Goal: Information Seeking & Learning: Learn about a topic

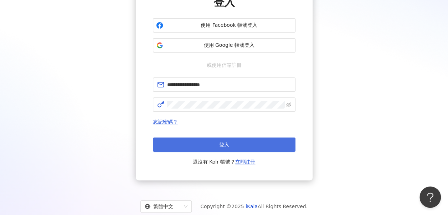
click at [214, 137] on button "登入" at bounding box center [224, 144] width 143 height 14
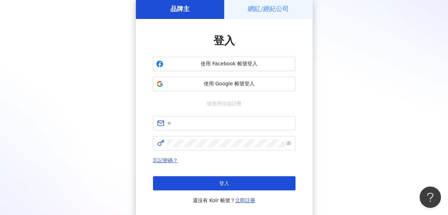
scroll to position [71, 0]
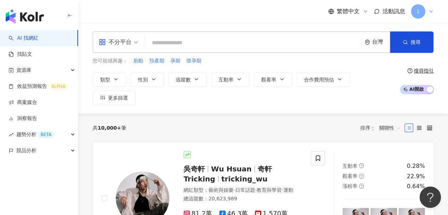
click at [131, 46] on div "不分平台" at bounding box center [115, 41] width 33 height 11
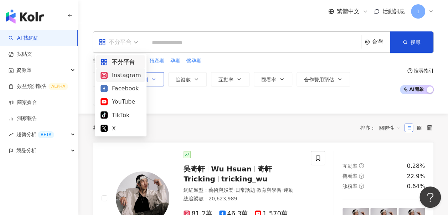
drag, startPoint x: 121, startPoint y: 76, endPoint x: 142, endPoint y: 71, distance: 22.0
click at [121, 76] on div "Instagram" at bounding box center [121, 75] width 40 height 9
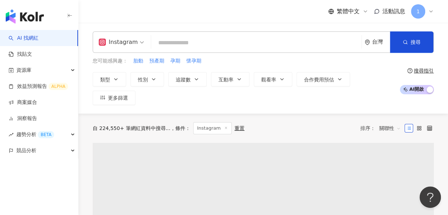
click at [173, 49] on input "search" at bounding box center [256, 43] width 205 height 14
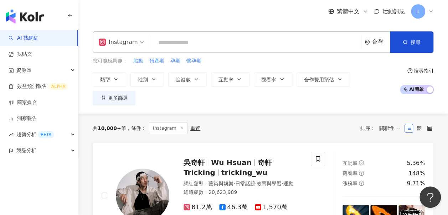
click at [165, 44] on input "search" at bounding box center [256, 43] width 205 height 14
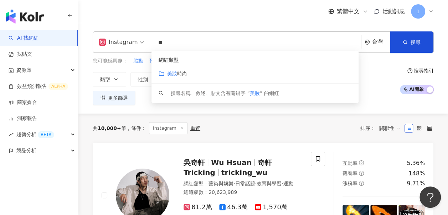
type input "*"
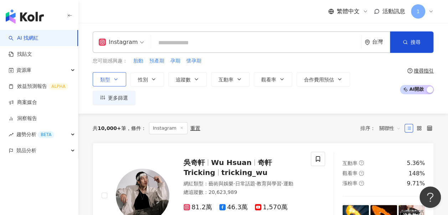
click at [100, 78] on button "類型" at bounding box center [110, 79] width 34 height 14
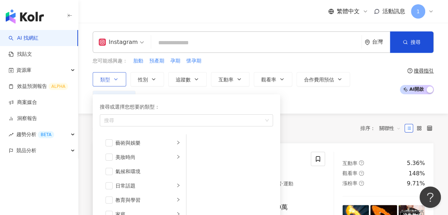
scroll to position [71, 0]
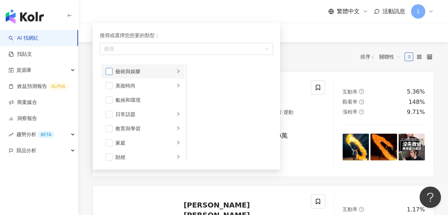
click at [111, 69] on span "button" at bounding box center [109, 71] width 7 height 7
click at [108, 82] on span "button" at bounding box center [109, 85] width 7 height 7
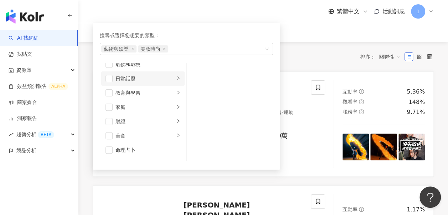
scroll to position [0, 0]
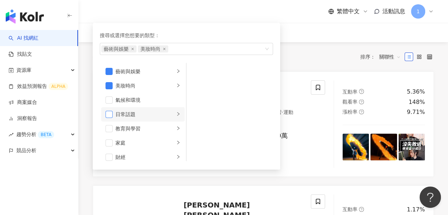
click at [112, 111] on span "button" at bounding box center [109, 114] width 7 height 7
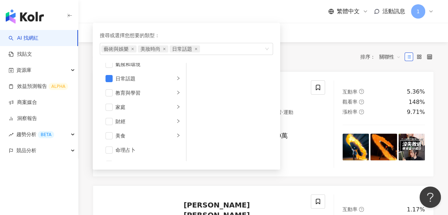
drag, startPoint x: 108, startPoint y: 93, endPoint x: 237, endPoint y: 100, distance: 129.3
click at [237, 100] on div "藝術與娛樂 美妝時尚 氣候和環境 日常話題 教育與學習 家庭 財經 美食 命理占卜 遊戲 法政社會 生活風格 影視娛樂 醫療與健康 寵物 攝影 感情 宗教 促…" at bounding box center [186, 112] width 173 height 98
click at [106, 108] on span "button" at bounding box center [109, 106] width 7 height 7
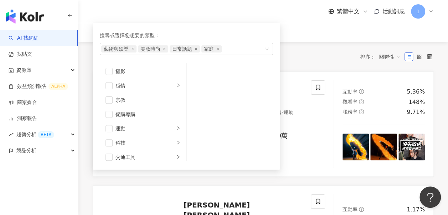
scroll to position [247, 0]
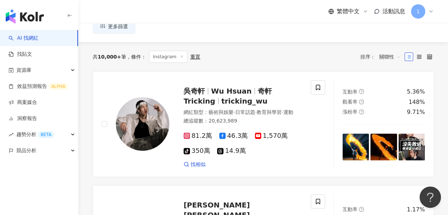
click at [321, 51] on div "共 10,000+ 筆 條件 ： Instagram 重置 排序： 關聯性" at bounding box center [263, 57] width 341 height 12
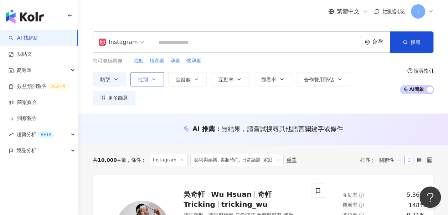
click at [150, 77] on button "性別" at bounding box center [148, 79] width 34 height 14
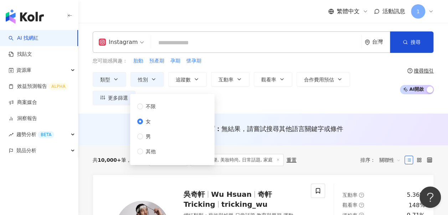
click at [257, 62] on div "您可能感興趣： 胎動 預產期 孕期 懷孕期" at bounding box center [244, 61] width 303 height 8
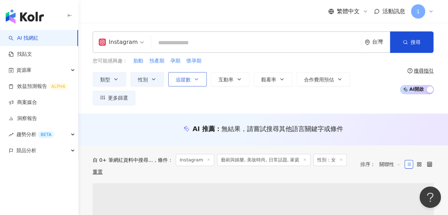
click at [196, 76] on icon "button" at bounding box center [197, 79] width 6 height 6
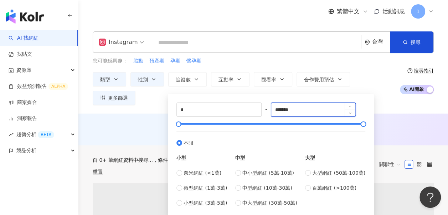
click at [310, 110] on input "*******" at bounding box center [313, 110] width 85 height 14
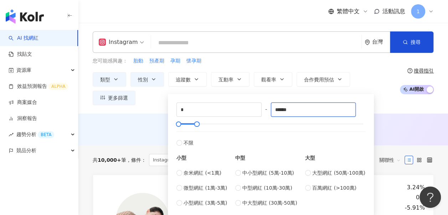
type input "******"
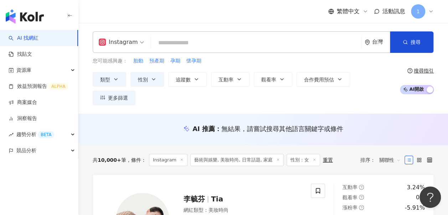
click at [410, 124] on div "AI 推薦 ： 無結果，請嘗試搜尋其他語言關鍵字或條件" at bounding box center [263, 128] width 341 height 9
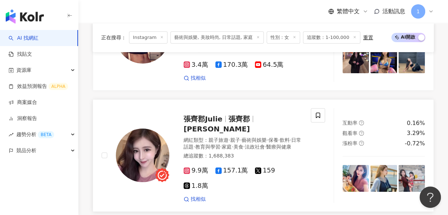
scroll to position [1355, 0]
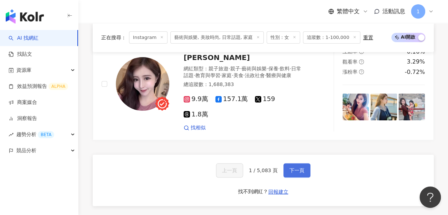
click at [290, 167] on span "下一頁" at bounding box center [297, 170] width 15 height 6
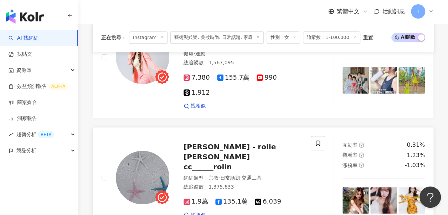
scroll to position [0, 0]
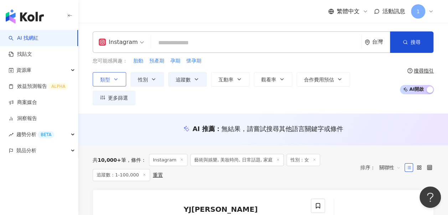
click at [107, 84] on button "類型" at bounding box center [110, 79] width 34 height 14
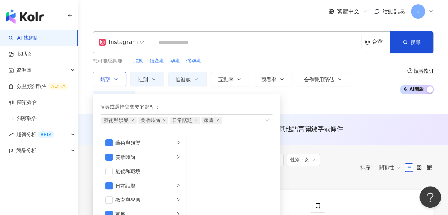
click at [112, 81] on button "類型 搜尋或選擇您想要的類型： 藝術與娛樂 美妝時尚 日常話題 家庭 藝術與娛樂 美妝時尚 氣候和環境 日常話題 教育與學習 家庭 財經 美食 命理占卜 遊戲…" at bounding box center [110, 79] width 34 height 14
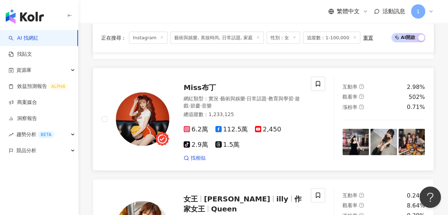
scroll to position [749, 0]
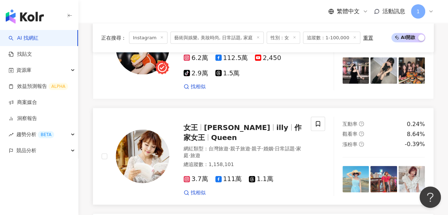
click at [209, 123] on span "陳怡利" at bounding box center [237, 127] width 66 height 9
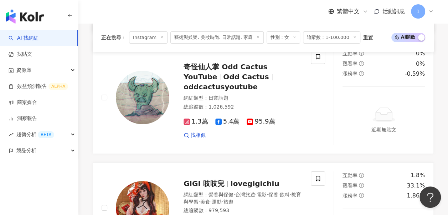
scroll to position [1284, 0]
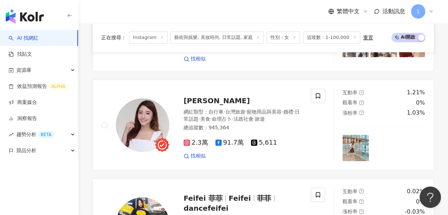
scroll to position [392, 0]
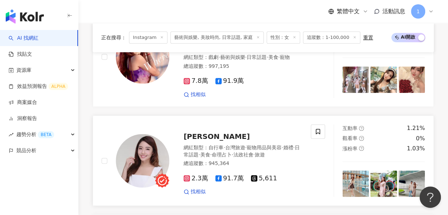
click at [233, 132] on span "Katherine-凱薩琳" at bounding box center [217, 136] width 66 height 9
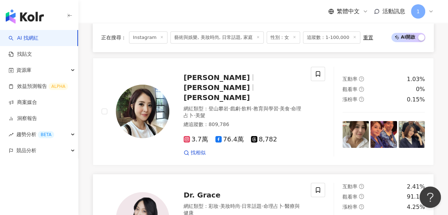
scroll to position [1141, 0]
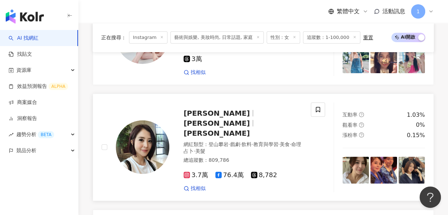
click at [243, 129] on span "Sunny Li" at bounding box center [217, 133] width 66 height 9
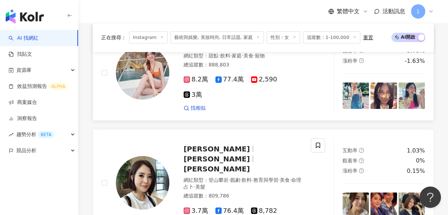
scroll to position [1320, 0]
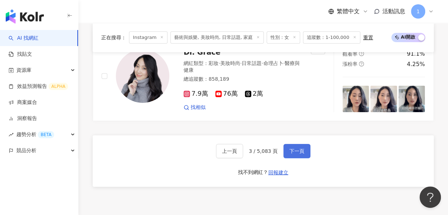
click at [284, 144] on button "下一頁" at bounding box center [297, 151] width 27 height 14
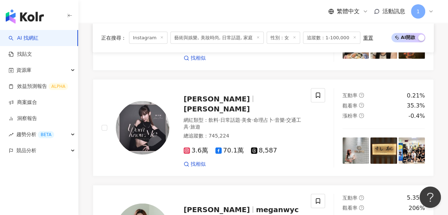
scroll to position [826, 0]
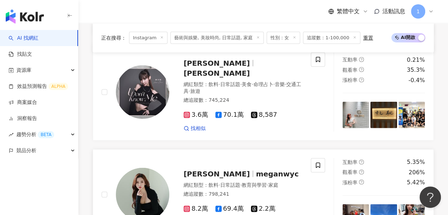
click at [232, 182] on span "日常話題" at bounding box center [230, 185] width 20 height 6
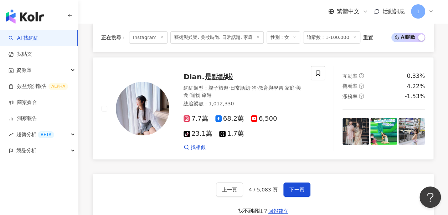
scroll to position [1254, 0]
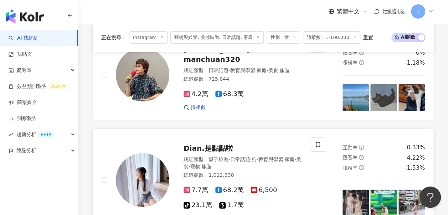
click at [226, 156] on span "親子旅遊" at bounding box center [219, 159] width 20 height 6
click at [220, 144] on span "Dian.是點點啦" at bounding box center [209, 148] width 50 height 9
drag, startPoint x: 300, startPoint y: 187, endPoint x: 253, endPoint y: 102, distance: 96.7
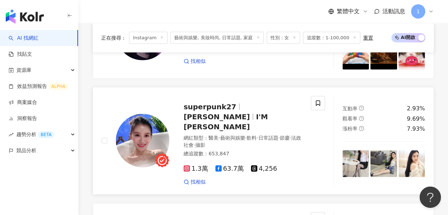
scroll to position [820, 0]
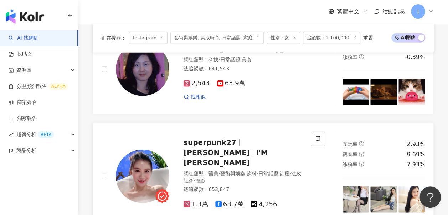
click at [209, 137] on div "superpunk27 佩佩 李 I'M 李佩佩 PENNY" at bounding box center [243, 152] width 119 height 30
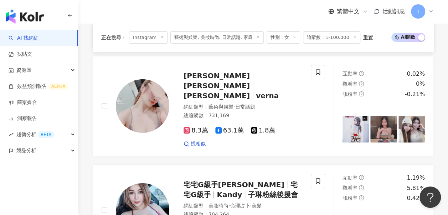
scroll to position [1284, 0]
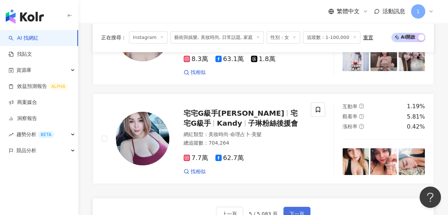
click at [301, 206] on button "下一頁" at bounding box center [297, 213] width 27 height 14
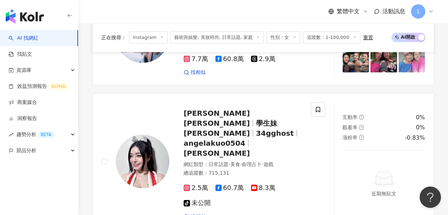
scroll to position [1142, 0]
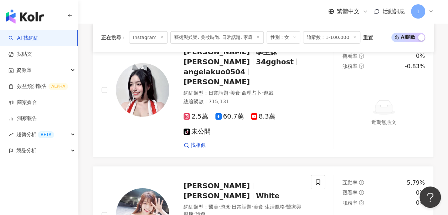
click at [298, 175] on div "俞瑄 White 俞瑄 White 網紅類型 ： 醫美 · 游泳 · 日常話題 · 美食 · 生活風格 · 醫療與健康 · 旅遊 總追蹤數 ： 640,866…" at bounding box center [206, 215] width 209 height 80
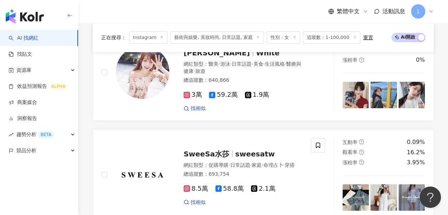
scroll to position [1320, 0]
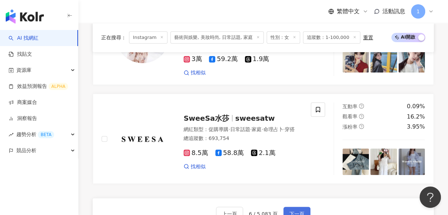
click at [300, 206] on button "下一頁" at bounding box center [297, 213] width 27 height 14
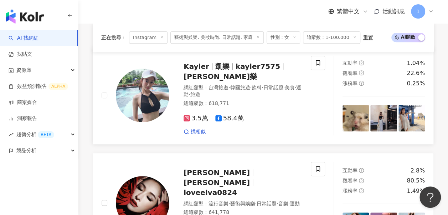
scroll to position [92, 0]
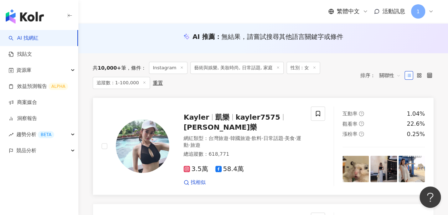
click at [257, 123] on span "康凱樂" at bounding box center [220, 127] width 73 height 9
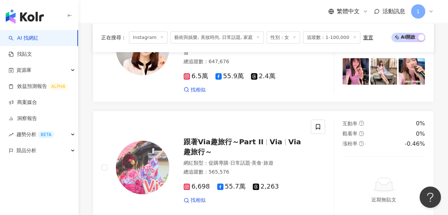
scroll to position [1290, 0]
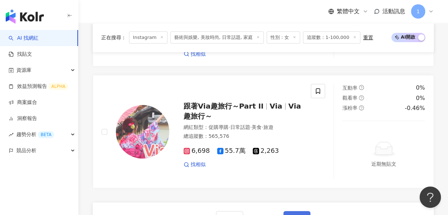
click at [296, 214] on span "下一頁" at bounding box center [297, 218] width 15 height 6
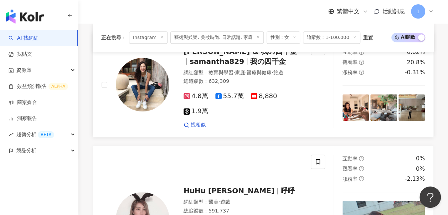
scroll to position [71, 0]
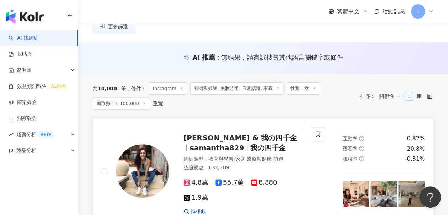
click at [207, 133] on span "[PERSON_NAME] & 我の四千金" at bounding box center [240, 137] width 113 height 9
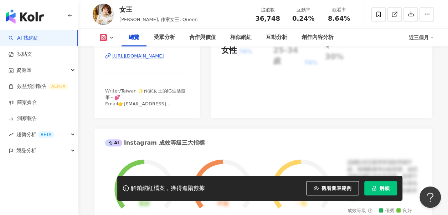
scroll to position [107, 0]
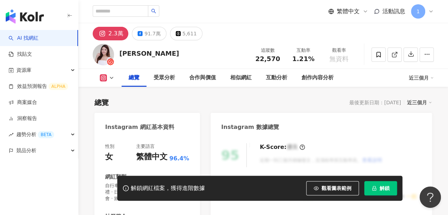
scroll to position [107, 0]
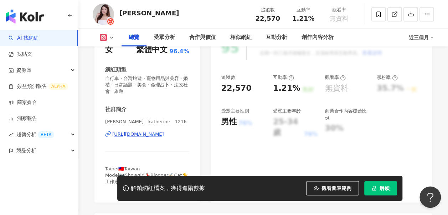
click at [151, 136] on div "https://www.instagram.com/katherine__1216/" at bounding box center [138, 134] width 52 height 6
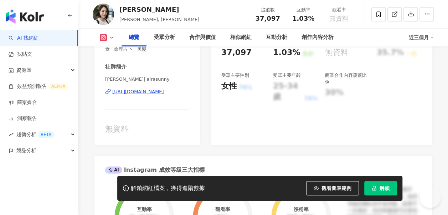
click at [150, 91] on div "https://www.instagram.com/alrasunny/" at bounding box center [138, 91] width 52 height 6
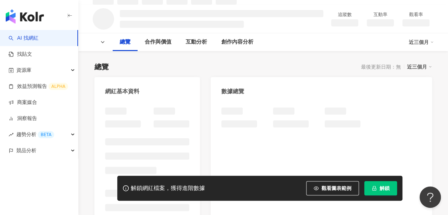
scroll to position [71, 0]
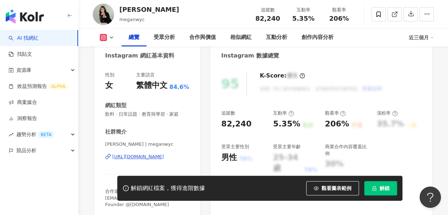
click at [150, 153] on div "https://www.instagram.com/meganwyc/" at bounding box center [138, 156] width 52 height 6
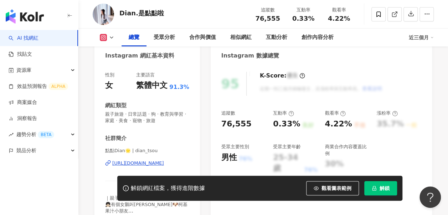
scroll to position [107, 0]
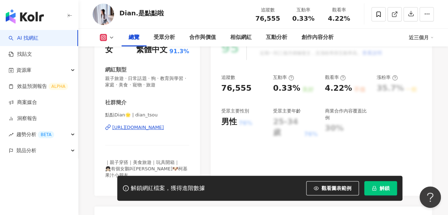
click at [143, 130] on div "[URL][DOMAIN_NAME]" at bounding box center [138, 127] width 52 height 6
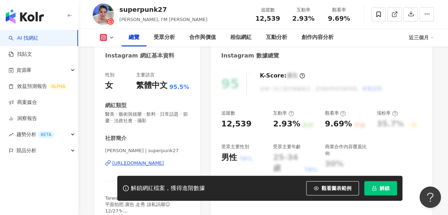
scroll to position [143, 0]
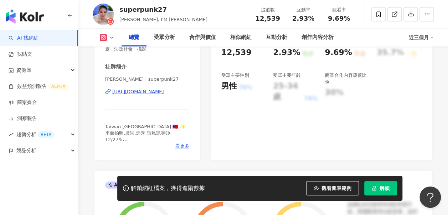
click at [152, 95] on div "[URL][DOMAIN_NAME]" at bounding box center [138, 91] width 52 height 6
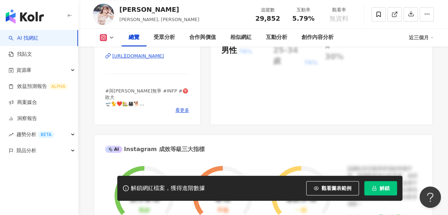
scroll to position [143, 0]
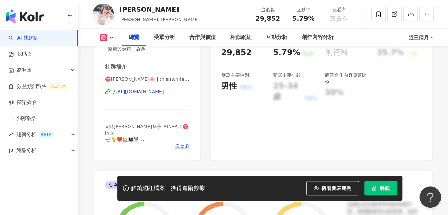
click at [140, 93] on div "https://www.instagram.com/thisiswhitewhite/" at bounding box center [138, 91] width 52 height 6
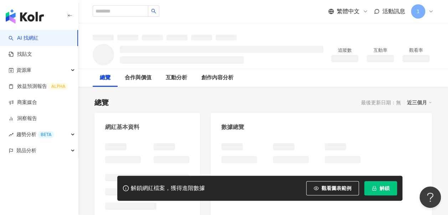
scroll to position [71, 0]
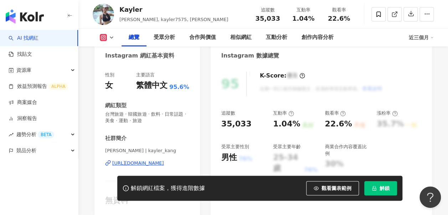
scroll to position [143, 0]
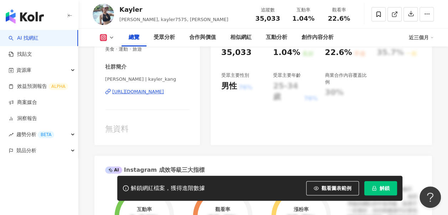
click at [149, 95] on div "https://www.instagram.com/kayler_kang/" at bounding box center [138, 91] width 52 height 6
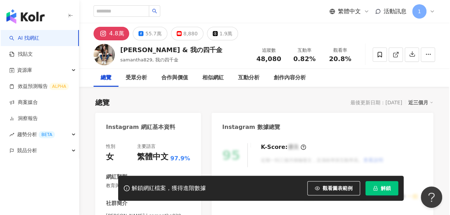
scroll to position [71, 0]
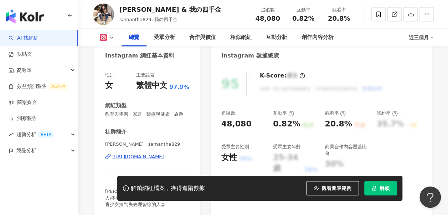
click at [129, 160] on div "[URL][DOMAIN_NAME]" at bounding box center [138, 156] width 52 height 6
